Goal: Understand process/instructions

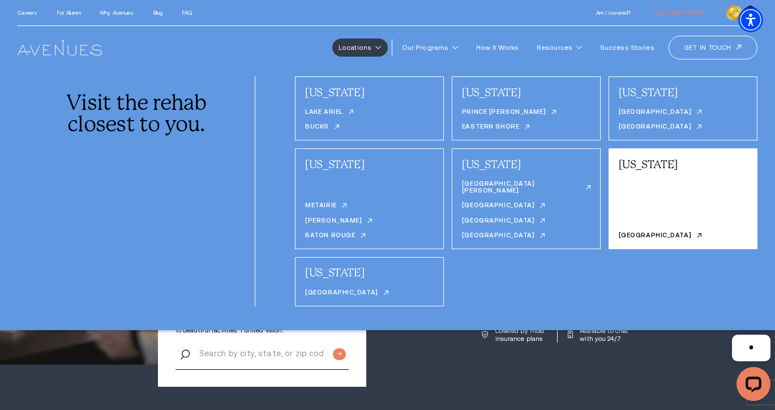
click at [654, 199] on div "[US_STATE] [GEOGRAPHIC_DATA]" at bounding box center [682, 198] width 149 height 101
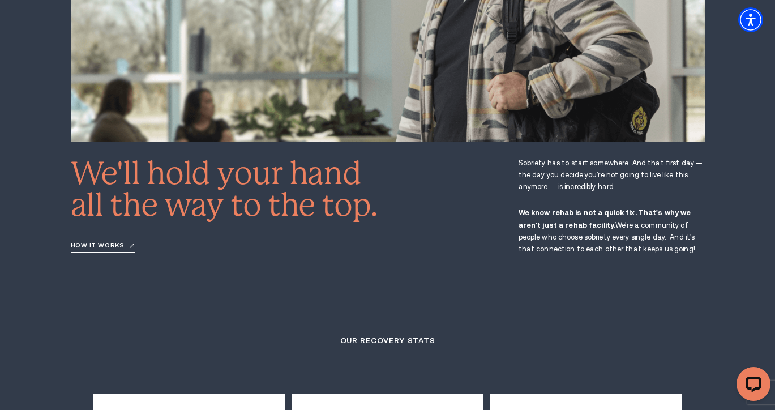
scroll to position [1451, 0]
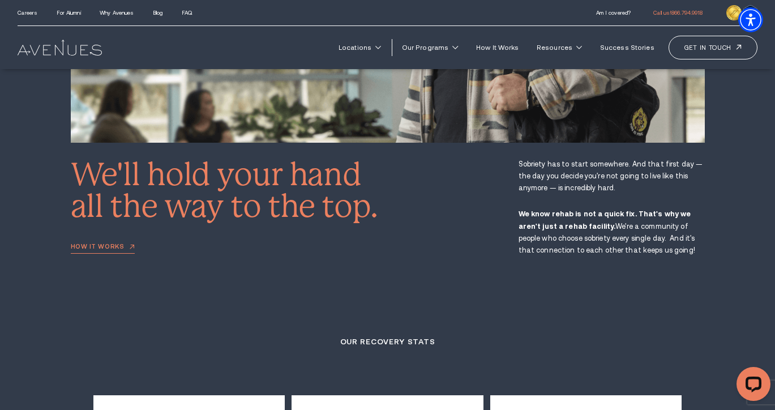
click at [119, 243] on link "How it works" at bounding box center [103, 248] width 64 height 10
